Goal: Contribute content: Contribute content

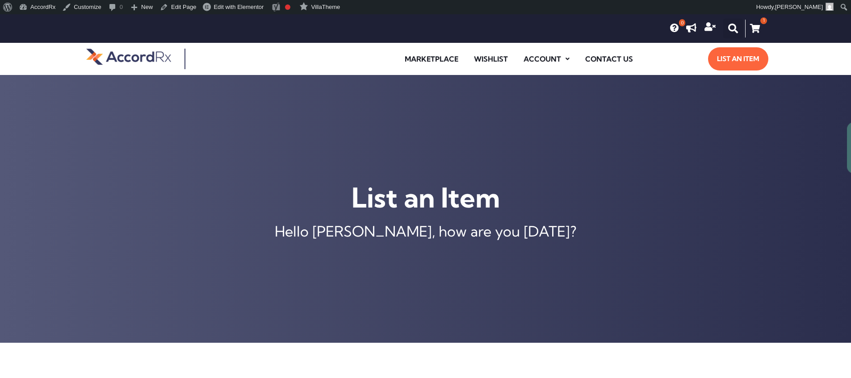
scroll to position [343, 0]
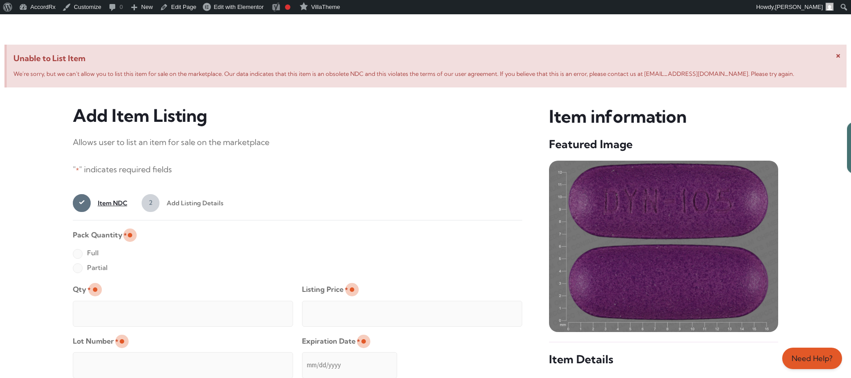
click at [77, 254] on label "Full" at bounding box center [86, 253] width 26 height 14
click at [0, 0] on input "Full" at bounding box center [0, 0] width 0 height 0
click at [106, 304] on input "Qty *" at bounding box center [183, 314] width 220 height 26
type input "2"
click at [497, 311] on input "Listing Price *" at bounding box center [412, 314] width 220 height 26
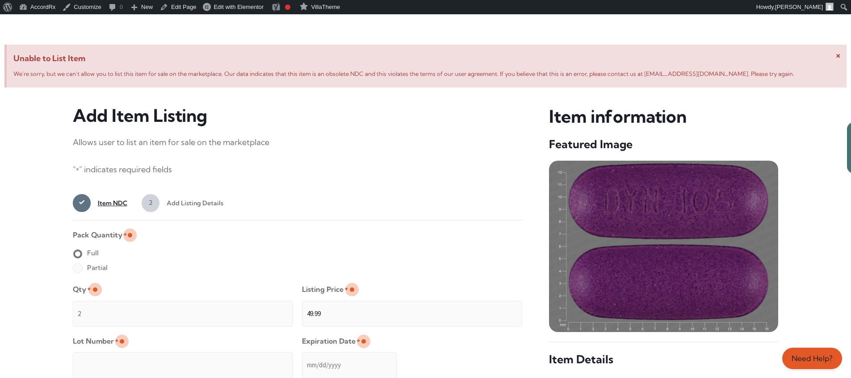
type input "49.99"
click at [241, 359] on input "Lot Number *" at bounding box center [183, 365] width 220 height 26
type input "TEST23456"
click at [302, 356] on input "Expiration Date *" at bounding box center [349, 365] width 95 height 26
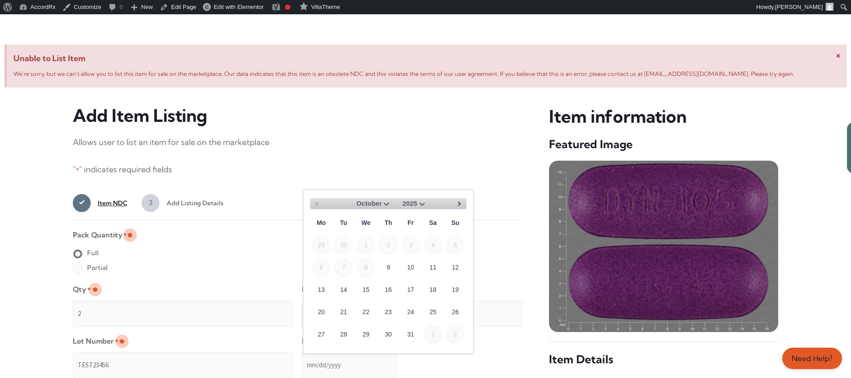
click at [385, 203] on select "October November December" at bounding box center [370, 203] width 42 height 11
click at [459, 330] on link "30" at bounding box center [455, 334] width 18 height 18
type input "[DATE]"
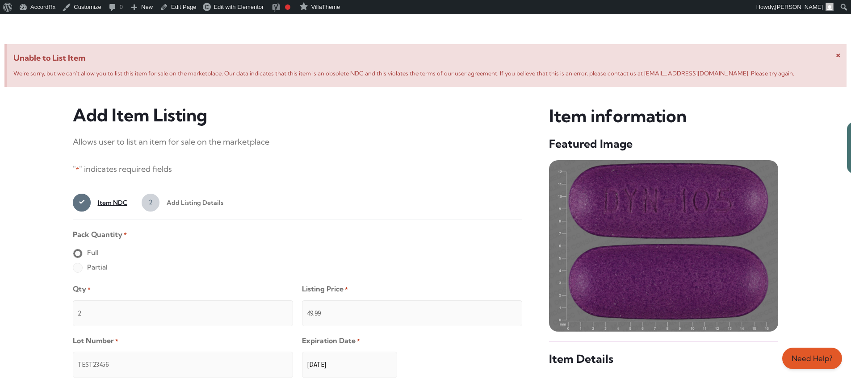
scroll to position [713, 0]
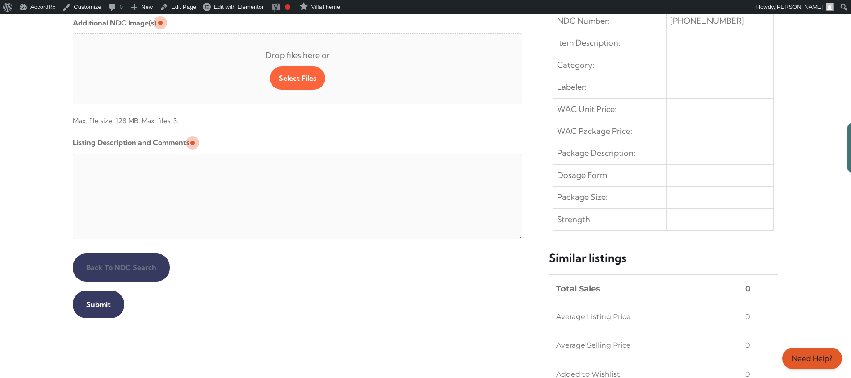
click at [289, 156] on textarea "Listing Description and Comments" at bounding box center [298, 197] width 450 height 86
type textarea "Automated Testing - list comment from [MEDICAL_DATA][DOMAIN_NAME]"
click at [97, 304] on input "Submit" at bounding box center [98, 305] width 51 height 28
